Goal: Task Accomplishment & Management: Complete application form

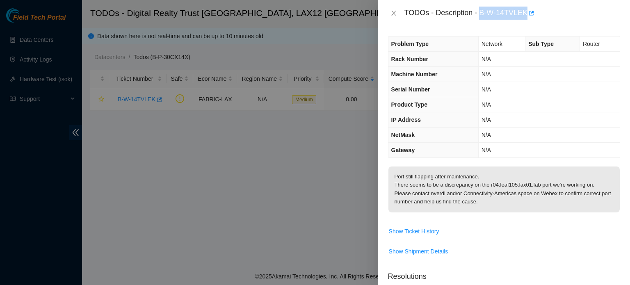
scroll to position [41, 0]
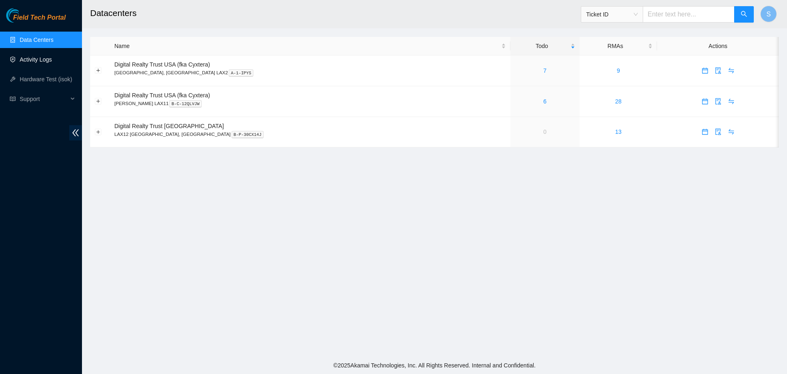
click at [48, 57] on link "Activity Logs" at bounding box center [36, 59] width 32 height 7
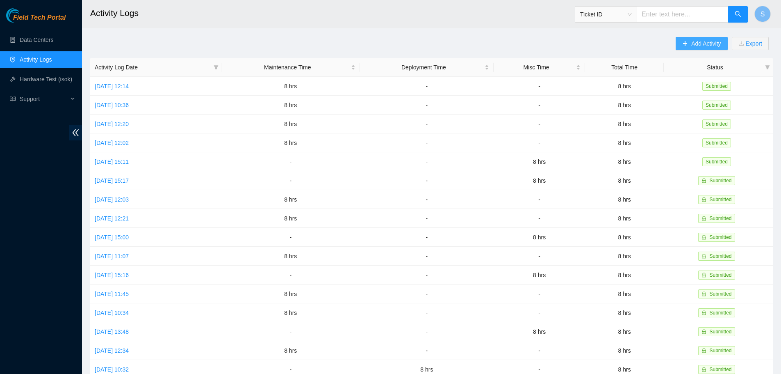
click at [709, 40] on span "Add Activity" at bounding box center [706, 43] width 30 height 9
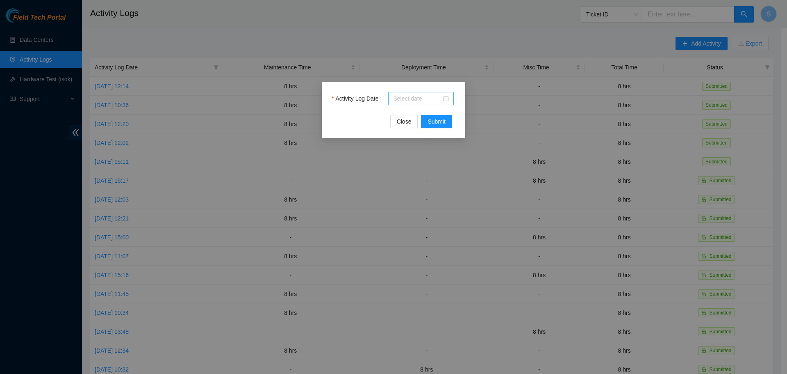
click at [403, 102] on input "Activity Log Date" at bounding box center [417, 98] width 48 height 9
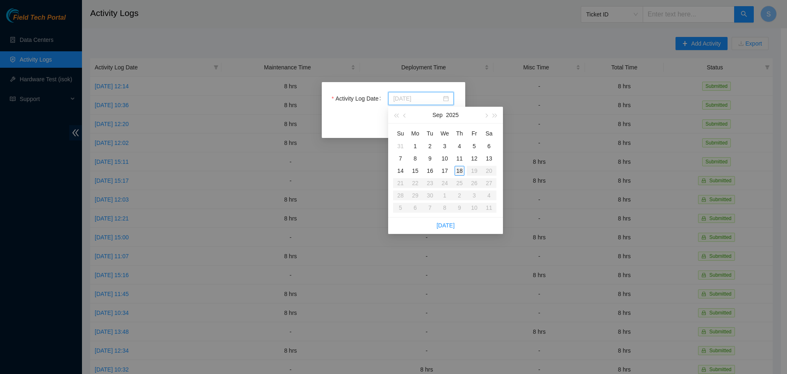
type input "2025-09-18"
click at [463, 177] on table "Su Mo Tu We Th Fr Sa 31 1 2 3 4 5 6 7 8 9 10 11 12 13 14 15 16 17 18 19 20 21 2…" at bounding box center [444, 170] width 103 height 87
type input "2025-09-18"
click at [463, 173] on div "18" at bounding box center [460, 171] width 10 height 10
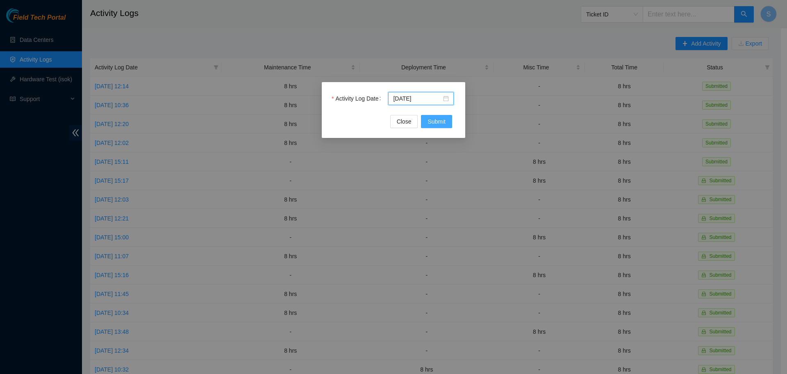
click at [437, 122] on span "Submit" at bounding box center [437, 121] width 18 height 9
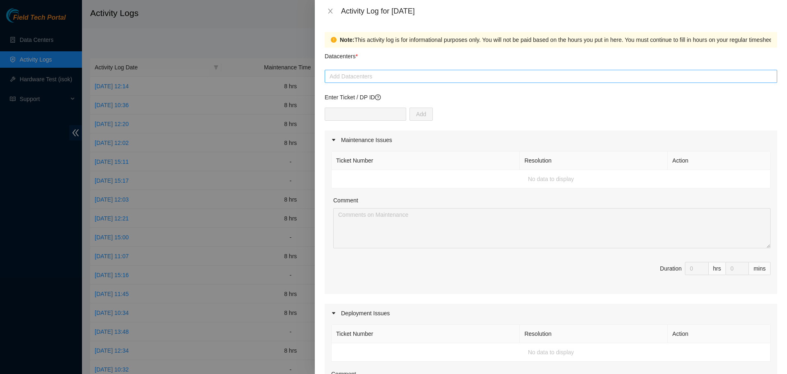
click at [360, 75] on div at bounding box center [551, 76] width 449 height 10
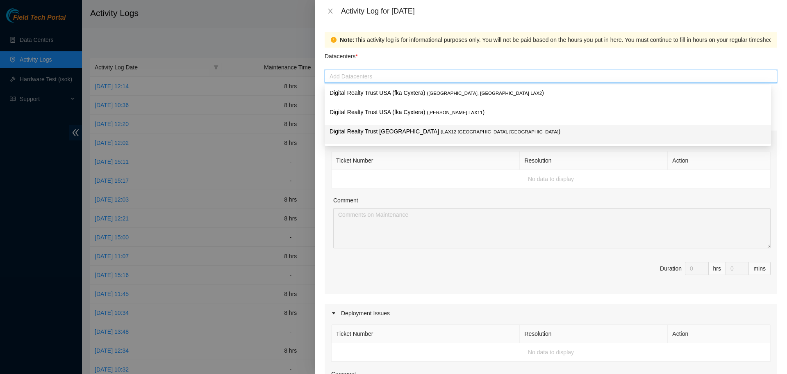
click at [373, 132] on p "Digital Realty Trust USA ( LAX12 El Segundo, CA )" at bounding box center [548, 131] width 437 height 9
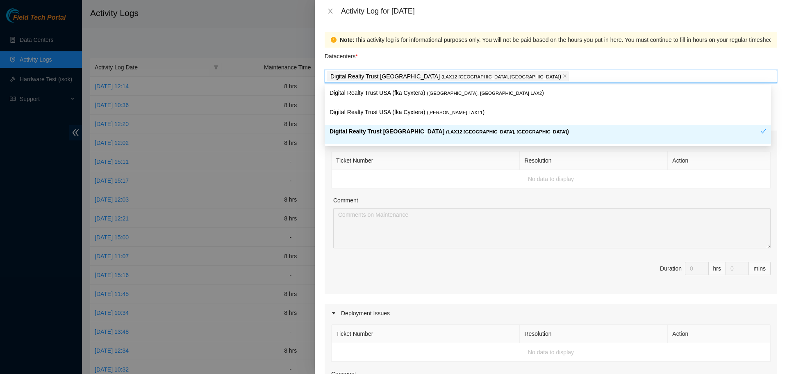
click at [406, 206] on div "Comment" at bounding box center [551, 202] width 437 height 12
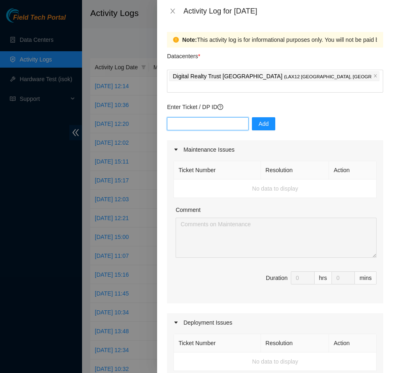
click at [228, 117] on input "text" at bounding box center [208, 123] width 82 height 13
click at [203, 117] on input "text" at bounding box center [208, 123] width 82 height 13
paste input "B-V-5RU07OB"
type input "B-V-5RU07OB"
click at [258, 119] on span "Add" at bounding box center [263, 123] width 10 height 9
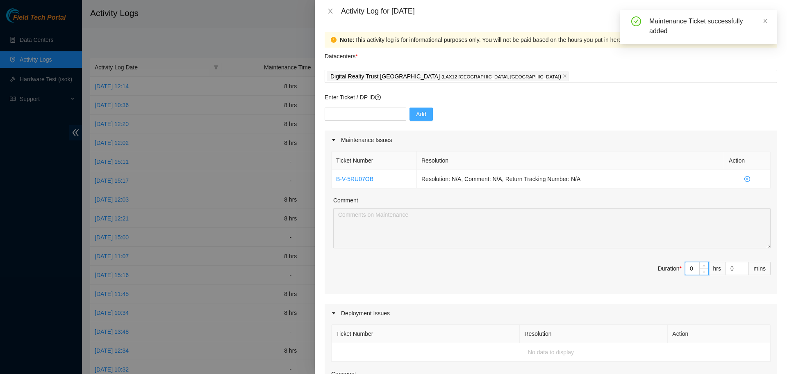
click at [691, 268] on input "0" at bounding box center [697, 268] width 23 height 12
type input "8"
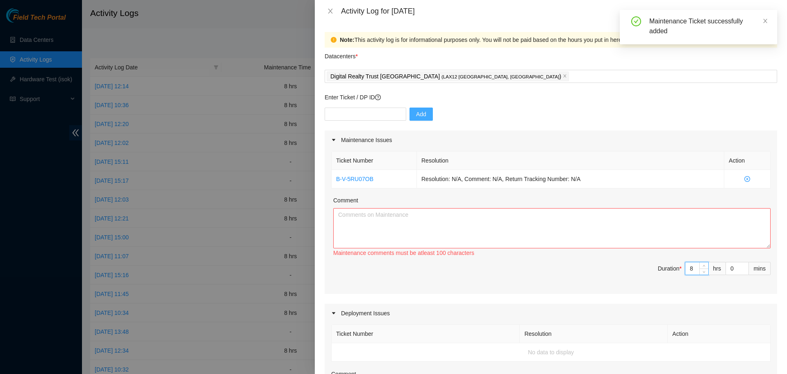
type input "8"
click at [656, 230] on textarea "Comment" at bounding box center [551, 228] width 437 height 40
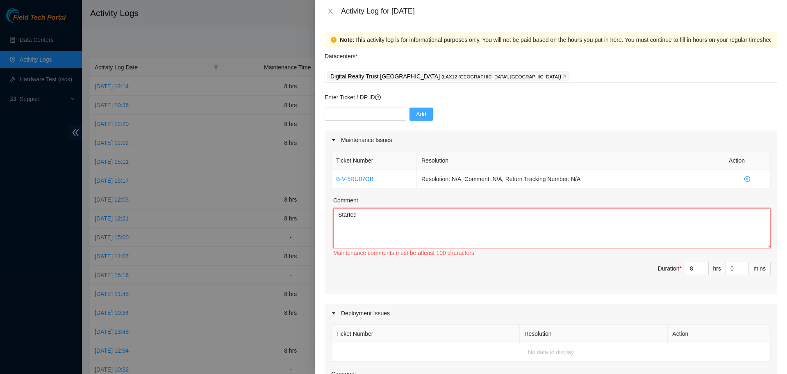
click at [460, 217] on textarea "Started" at bounding box center [551, 228] width 437 height 40
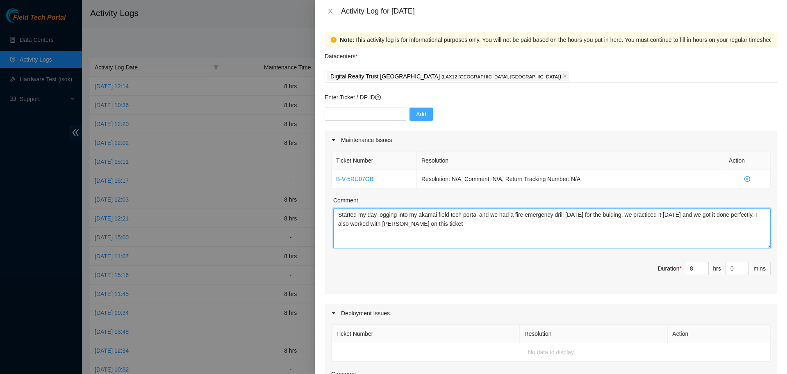
paste textarea "B-V-5RU07OB"
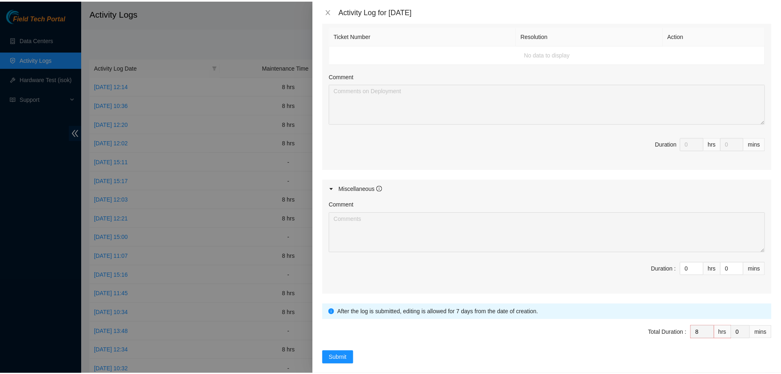
scroll to position [308, 0]
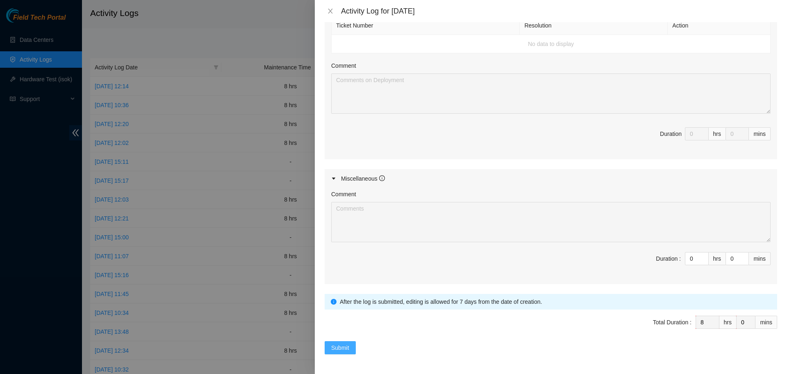
type textarea "Started my day logging into my akamai field tech portal and we had a fire emerg…"
click at [334, 346] on span "Submit" at bounding box center [340, 347] width 18 height 9
